Goal: Information Seeking & Learning: Learn about a topic

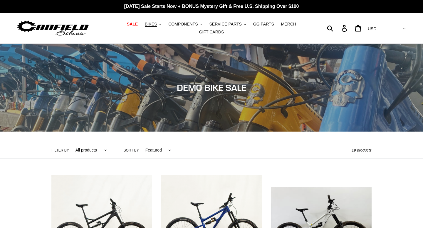
click at [156, 24] on span "BIKES" at bounding box center [151, 24] width 12 height 5
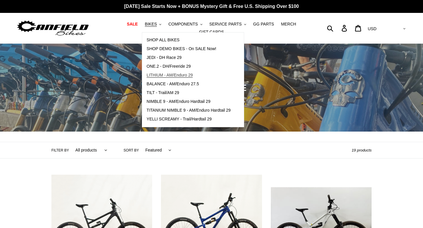
click at [181, 75] on span "LITHIUM - AM/Enduro 29" at bounding box center [170, 75] width 46 height 5
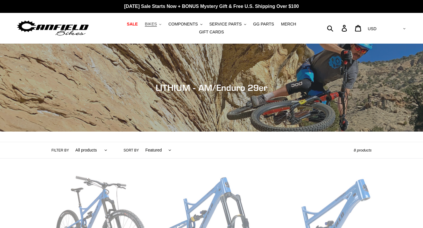
click at [154, 25] on span "BIKES" at bounding box center [151, 24] width 12 height 5
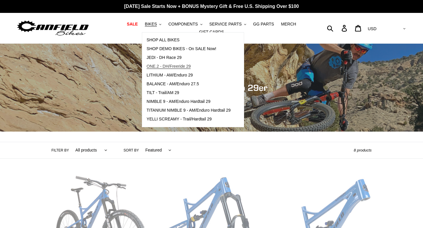
click at [176, 65] on span "ONE.2 - DH/Freeride 29" at bounding box center [169, 66] width 44 height 5
